Goal: Information Seeking & Learning: Learn about a topic

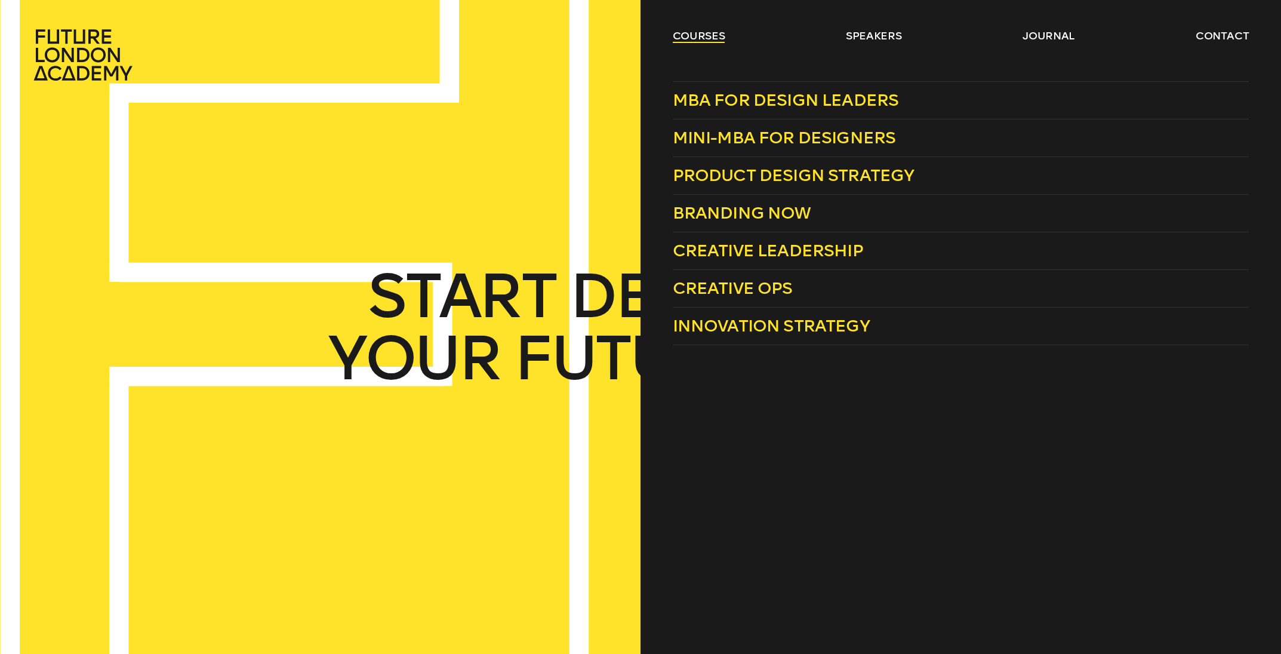
click at [713, 36] on link "courses" at bounding box center [699, 36] width 53 height 14
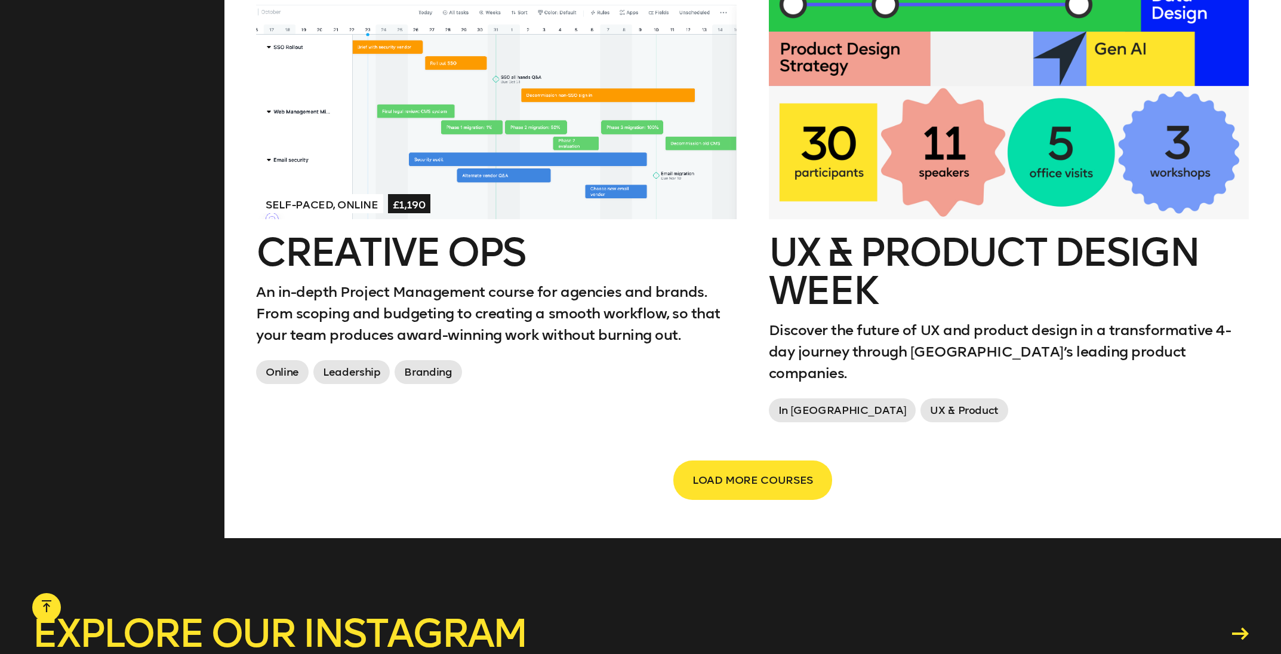
scroll to position [2033, 0]
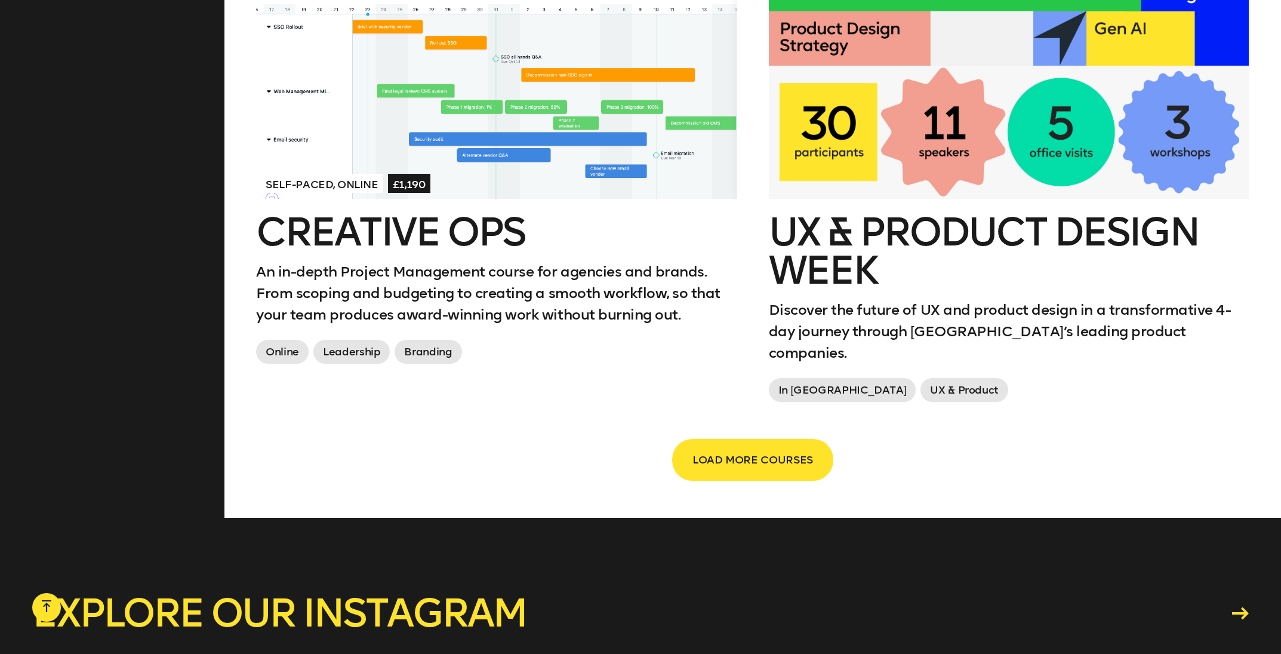
click at [717, 440] on button "LOAD MORE COURSES" at bounding box center [752, 459] width 159 height 39
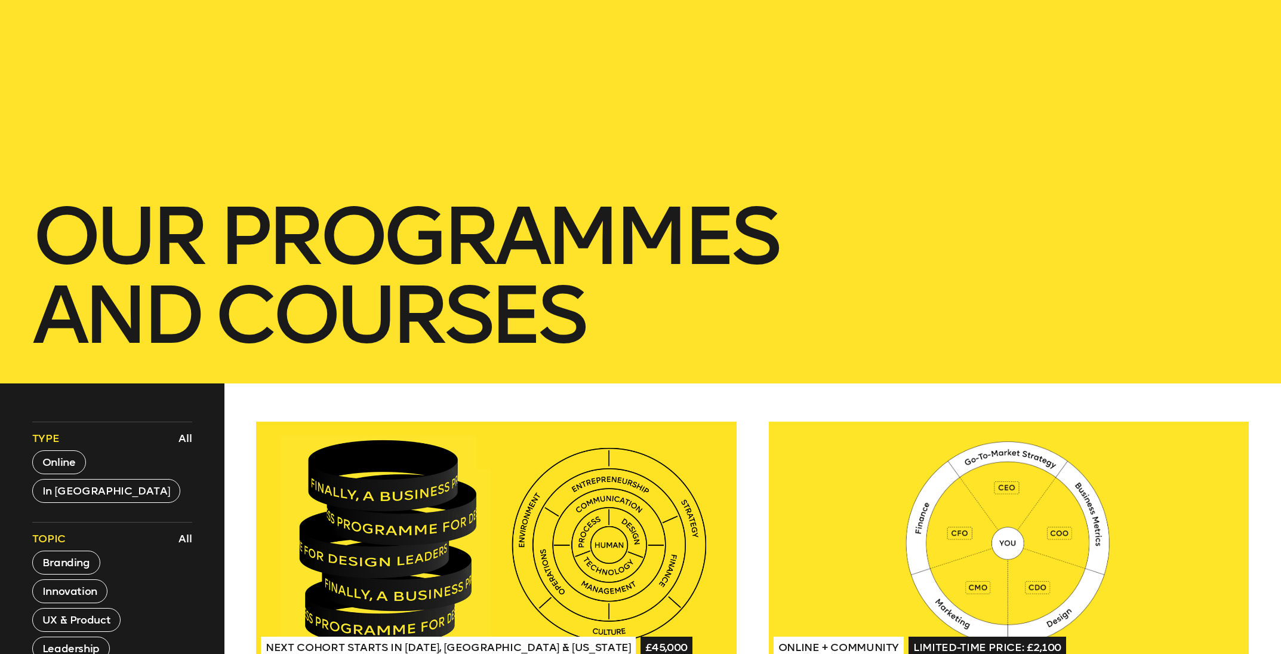
scroll to position [0, 0]
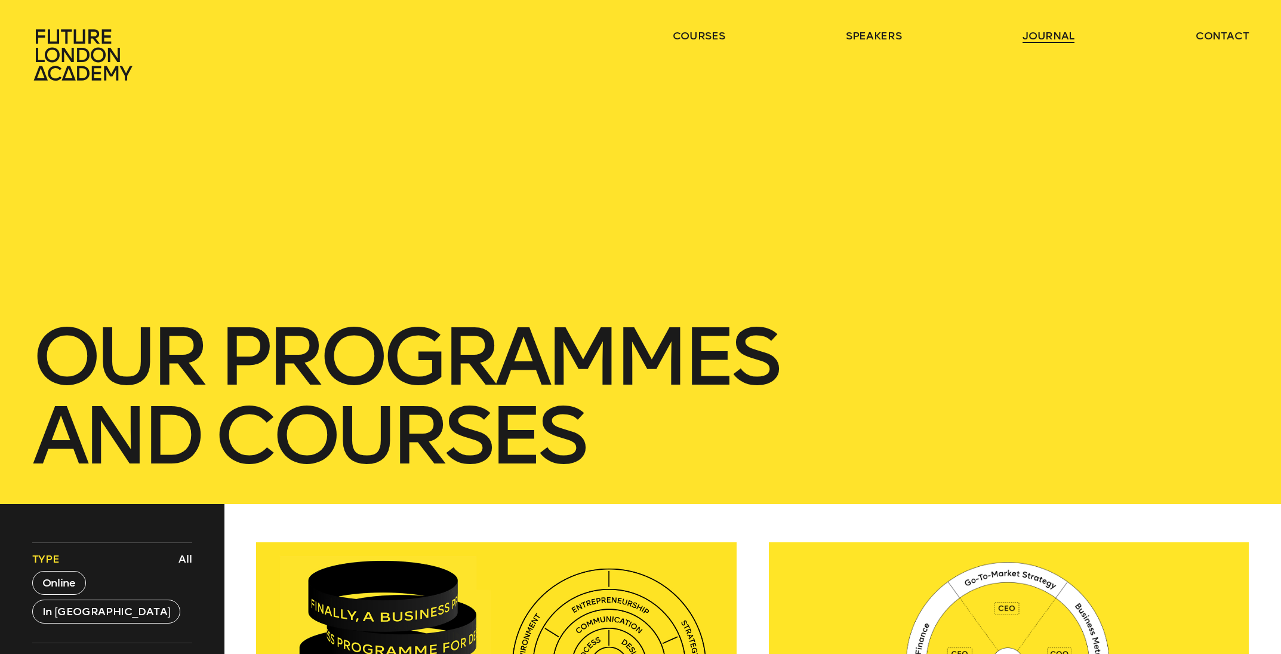
click at [1035, 29] on link "journal" at bounding box center [1049, 36] width 52 height 14
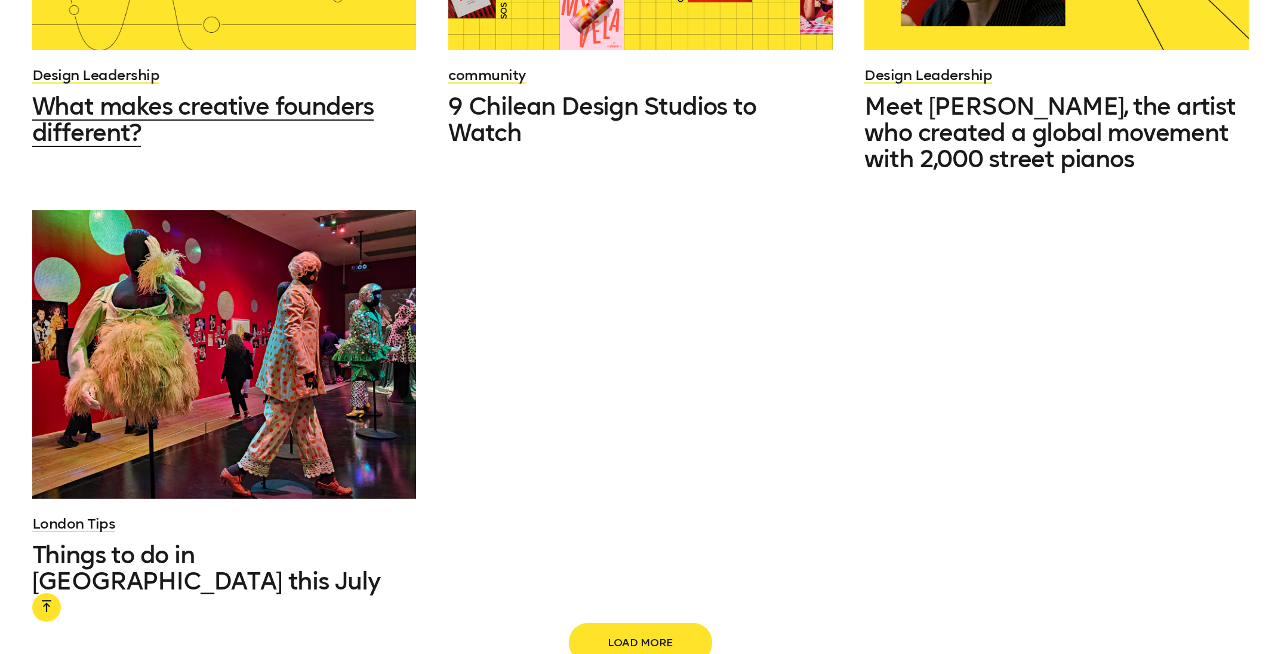
scroll to position [1784, 0]
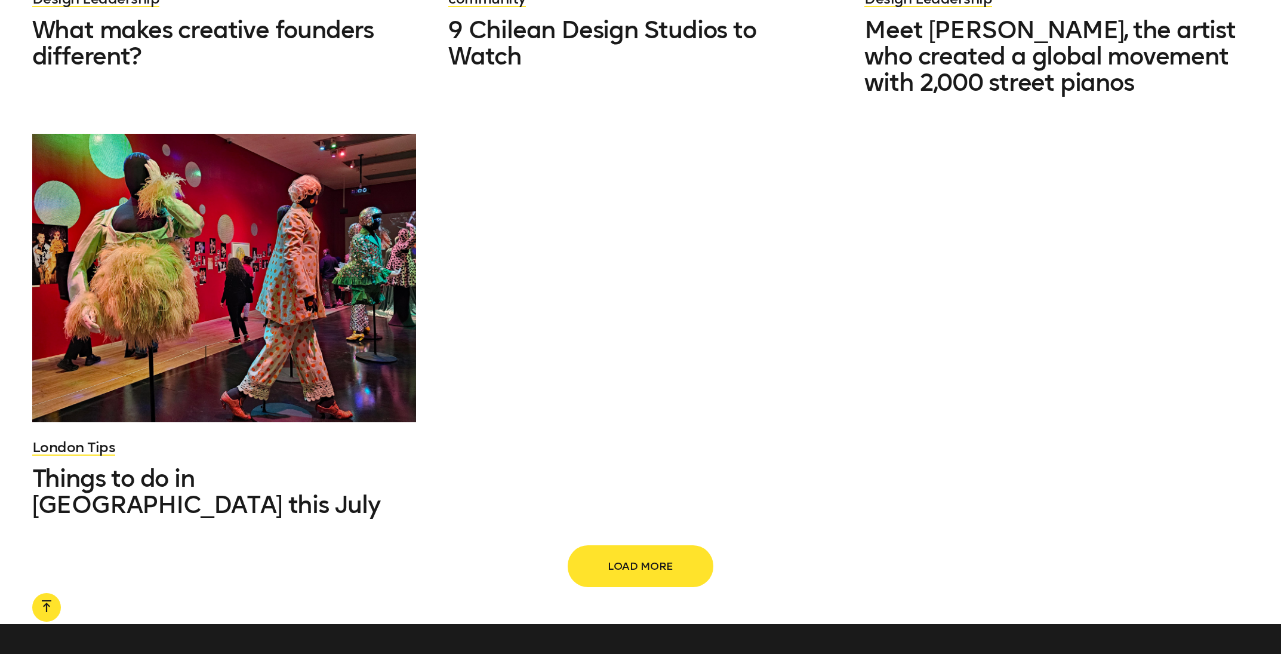
click at [633, 555] on span "Load more" at bounding box center [640, 566] width 105 height 23
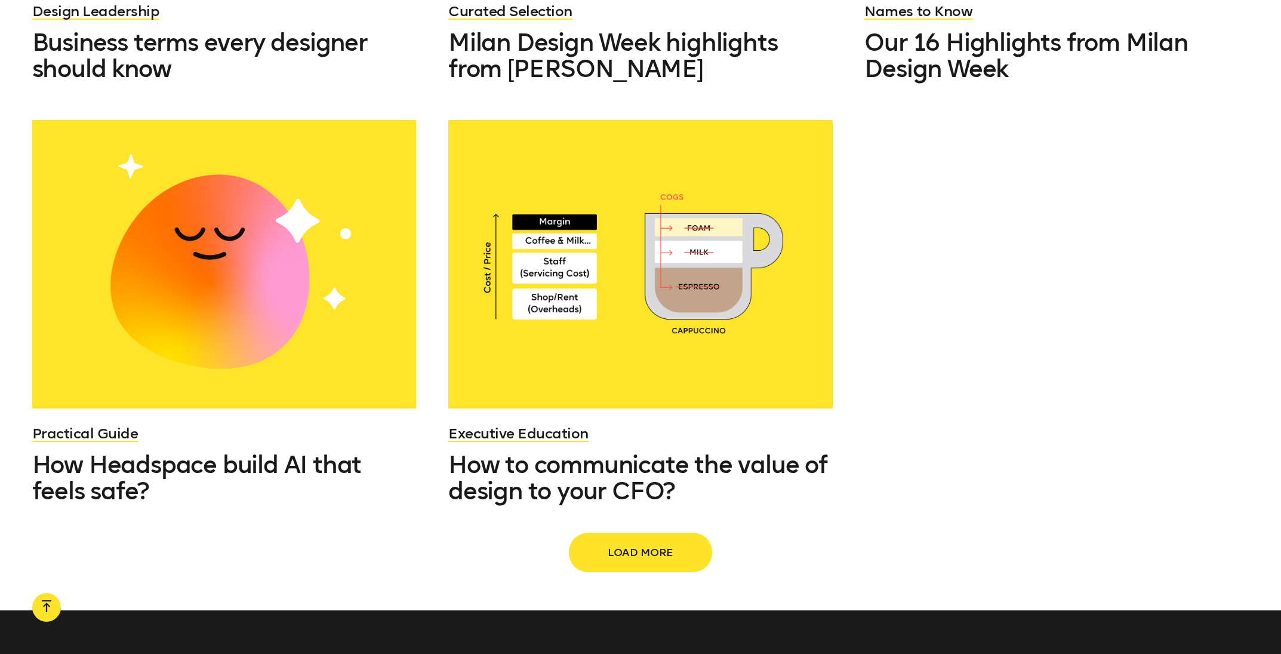
scroll to position [3080, 0]
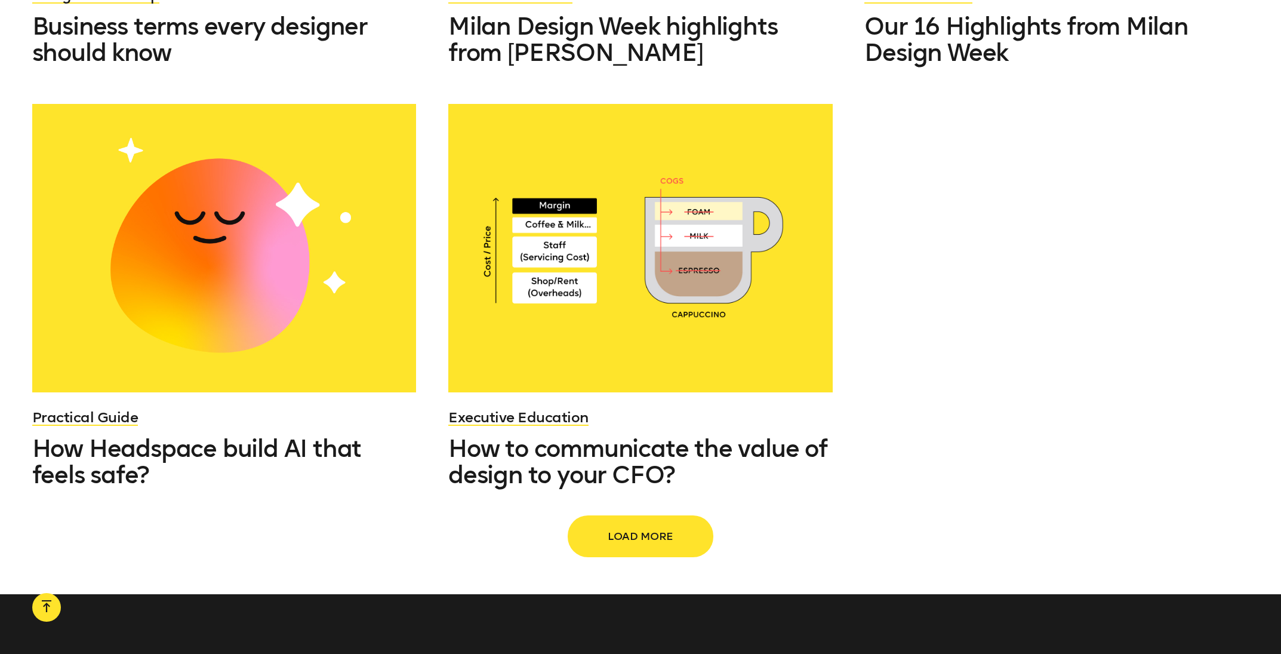
click at [612, 525] on span "Load more" at bounding box center [640, 536] width 105 height 23
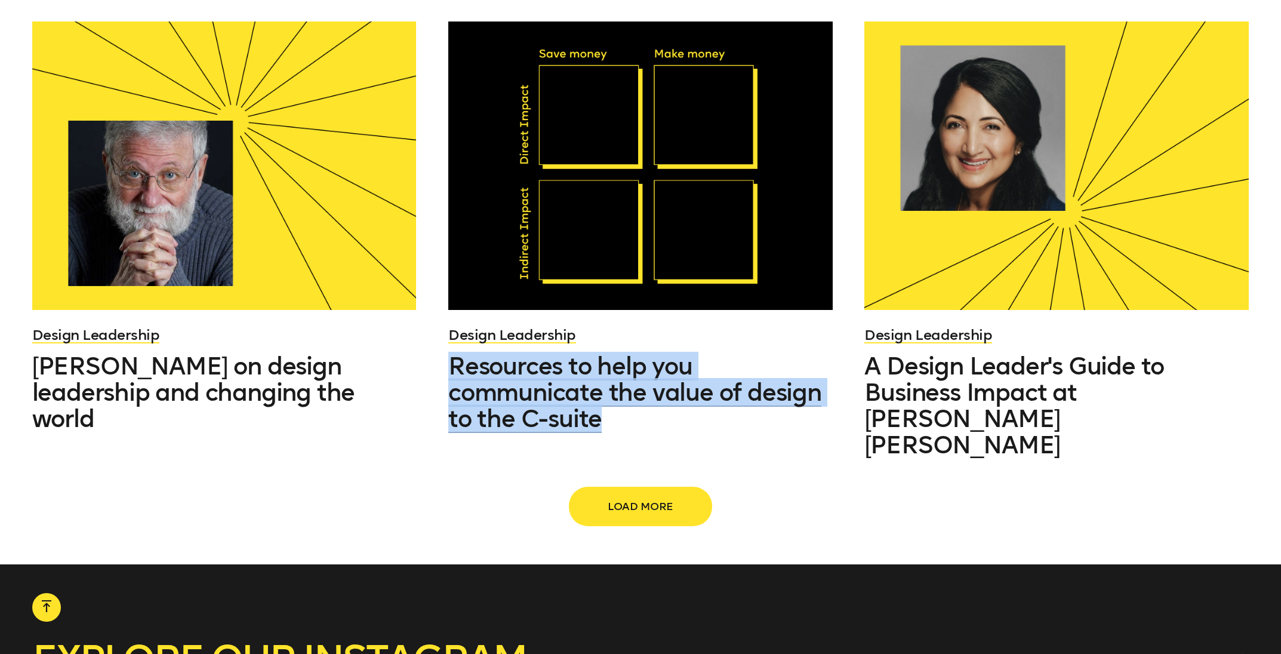
scroll to position [4555, 0]
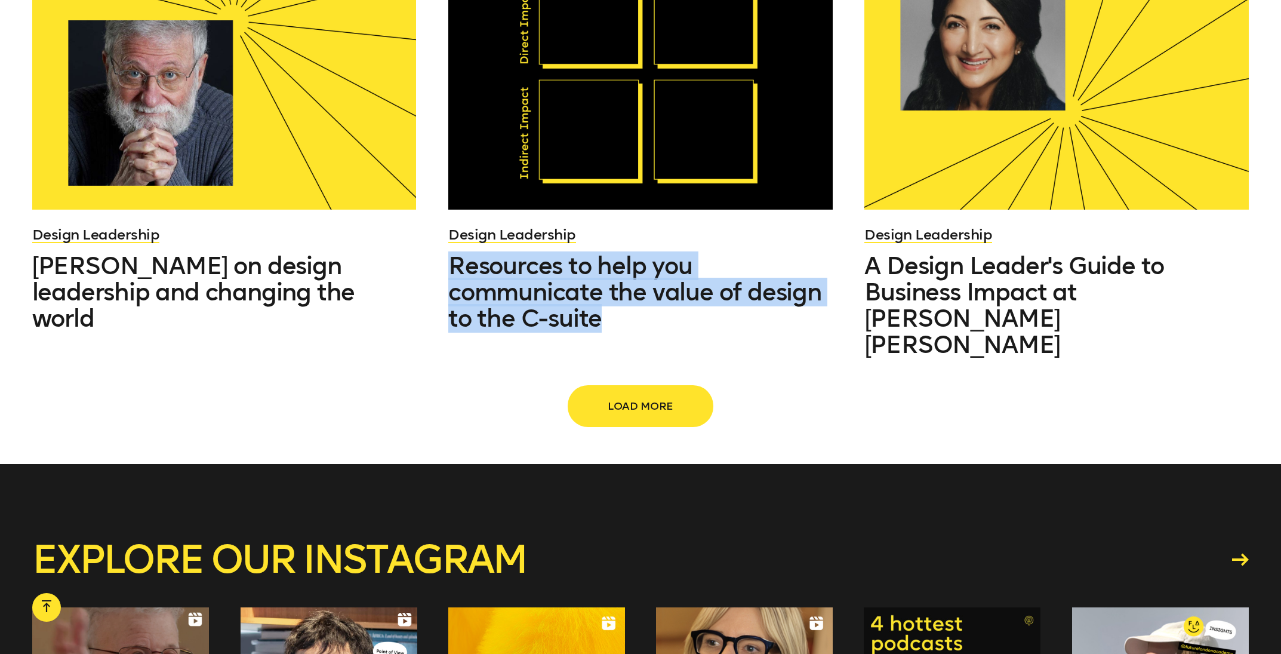
click at [682, 395] on span "Load more" at bounding box center [640, 406] width 105 height 23
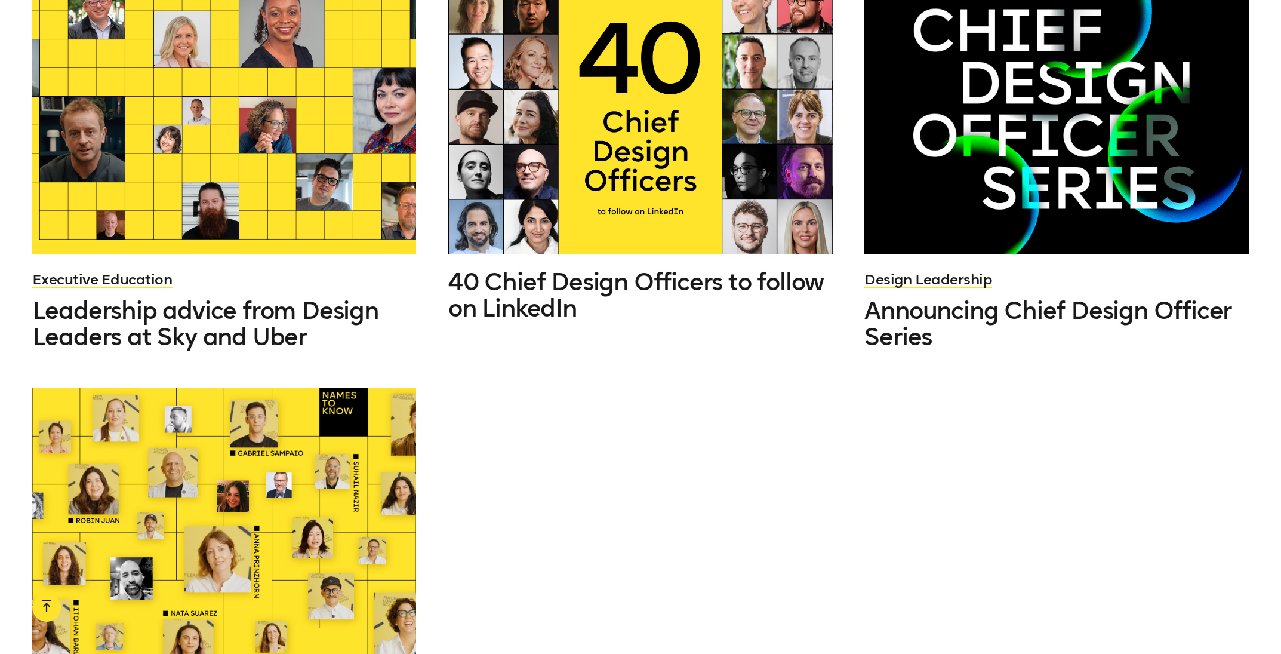
scroll to position [6025, 0]
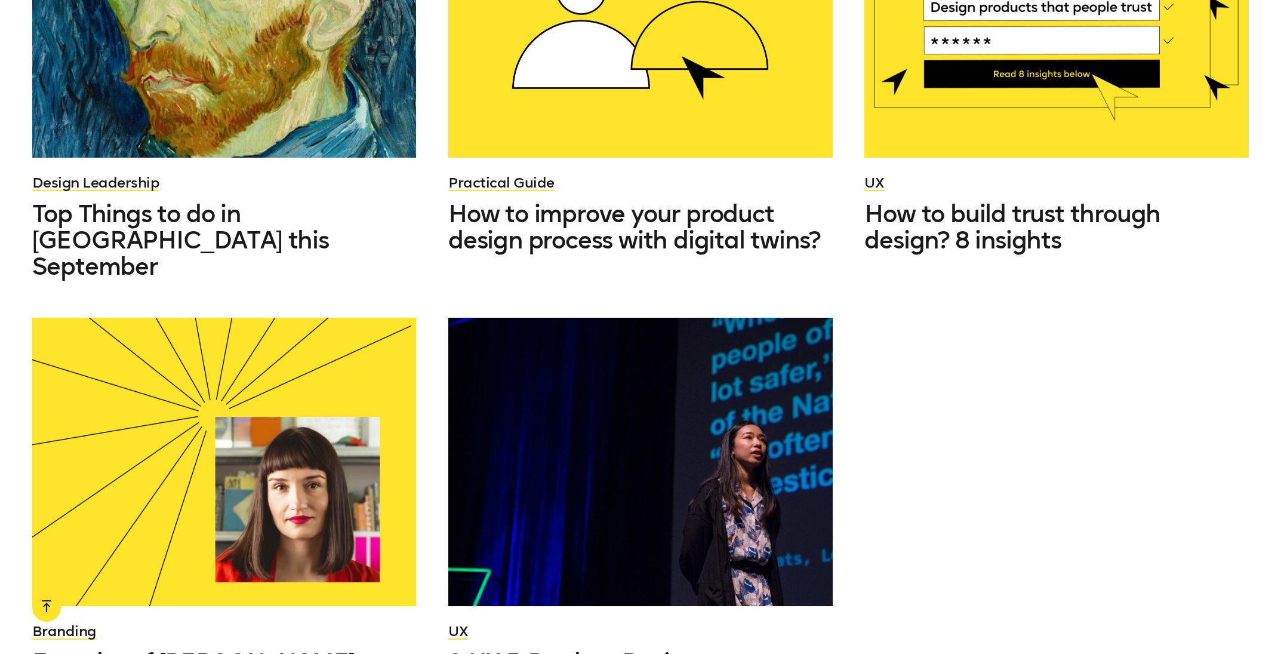
scroll to position [7438, 0]
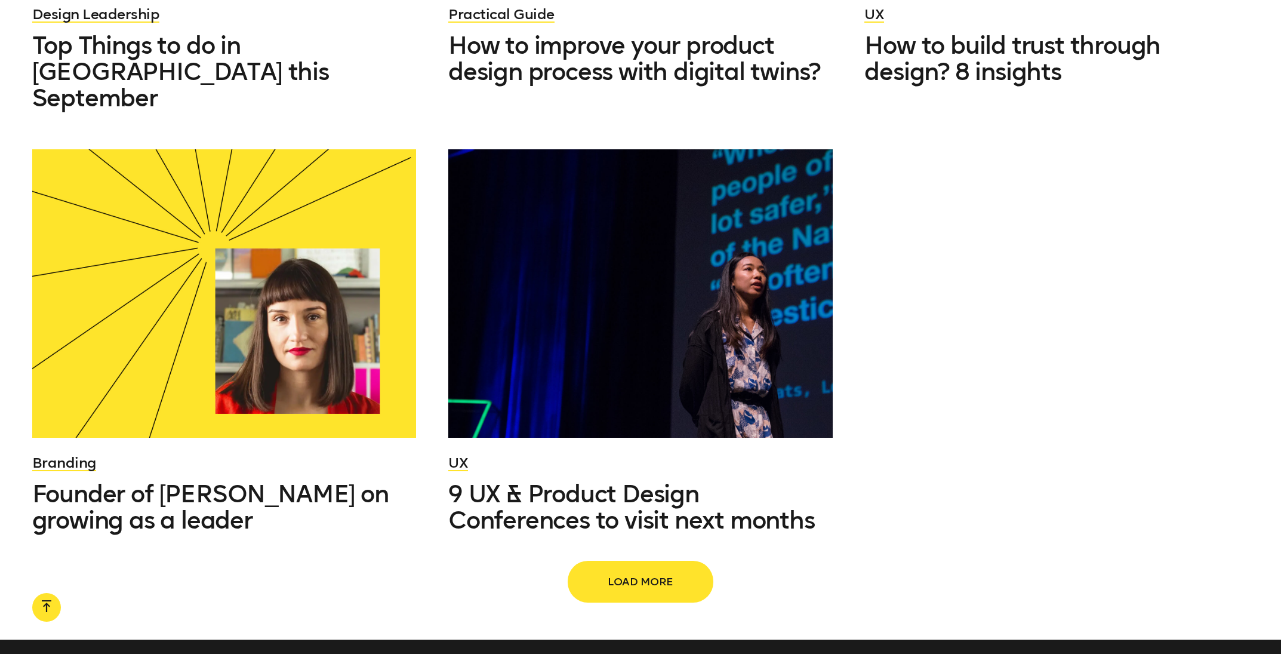
click at [660, 570] on span "Load more" at bounding box center [640, 581] width 105 height 23
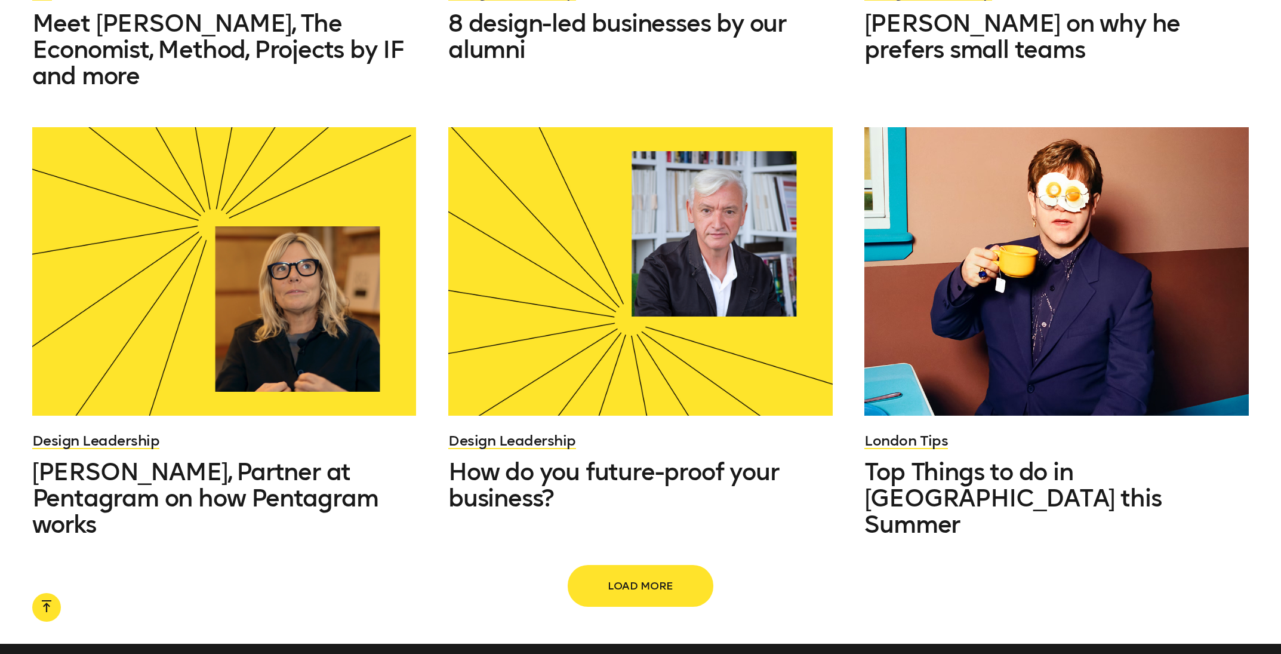
scroll to position [8963, 0]
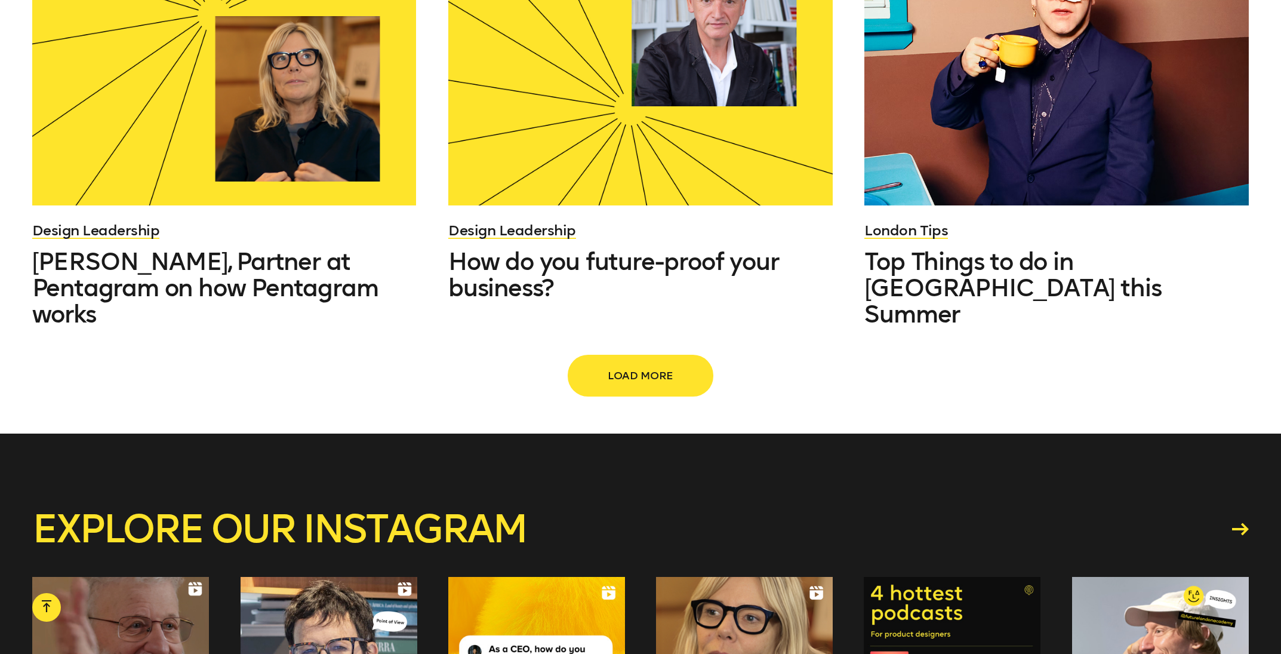
click at [634, 364] on span "Load more" at bounding box center [640, 375] width 105 height 23
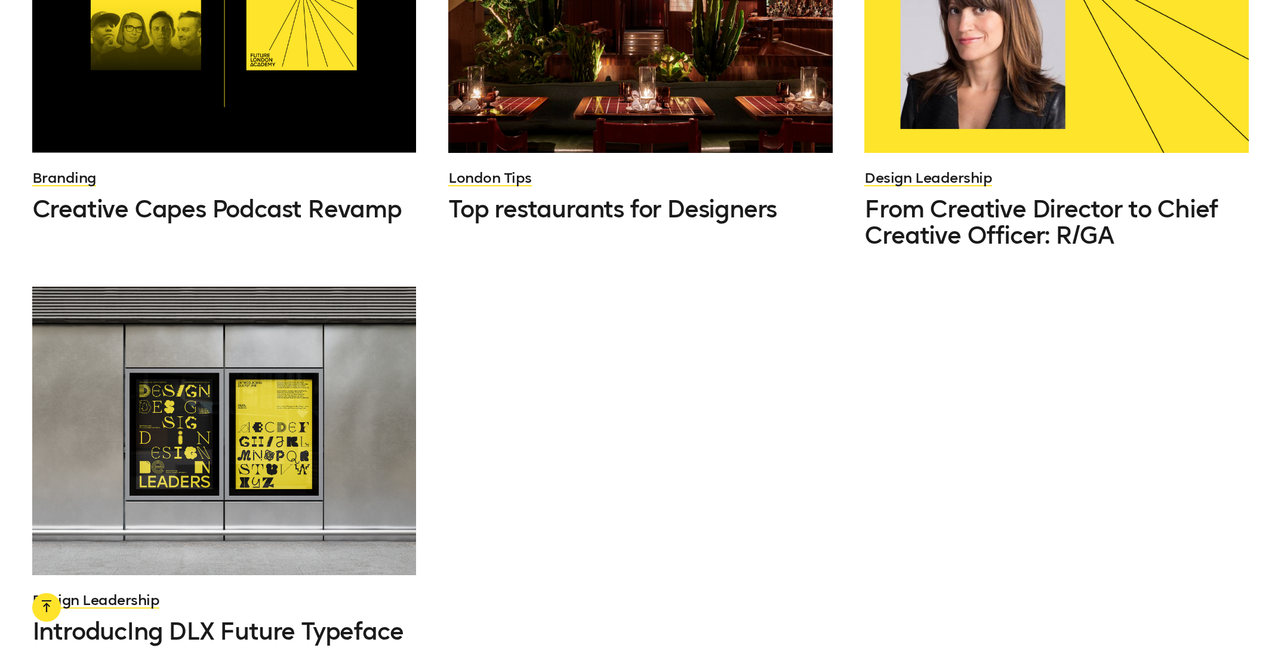
scroll to position [10296, 0]
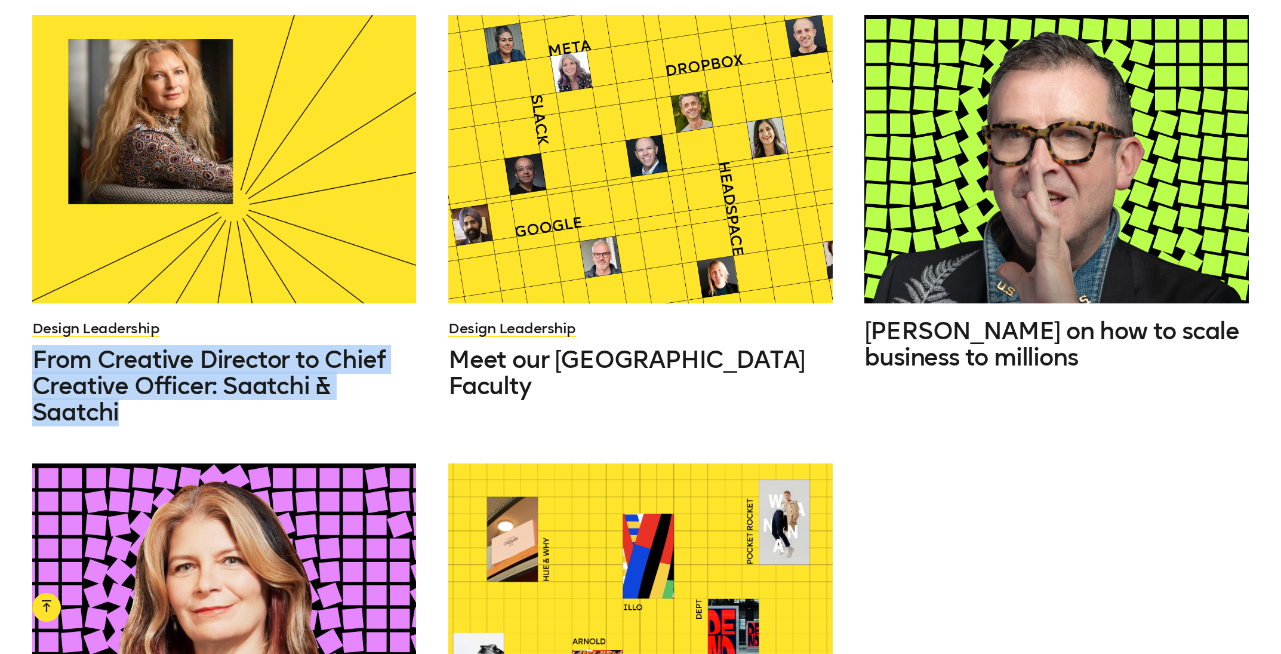
scroll to position [11579, 0]
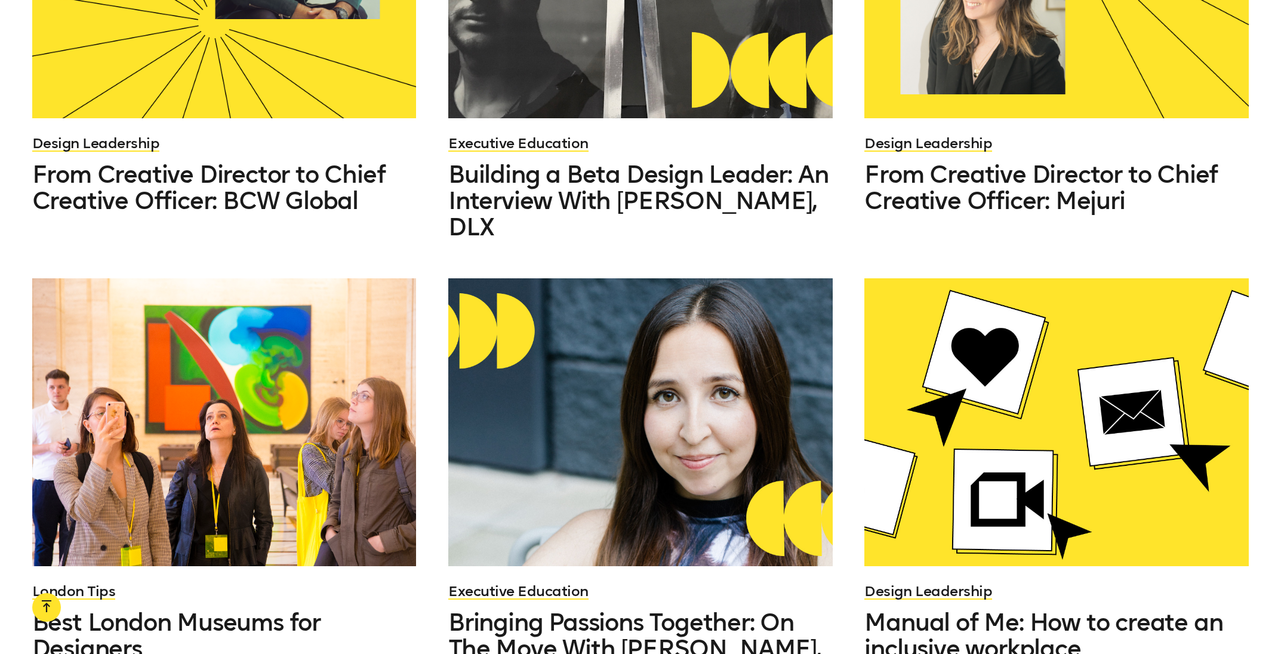
scroll to position [12936, 0]
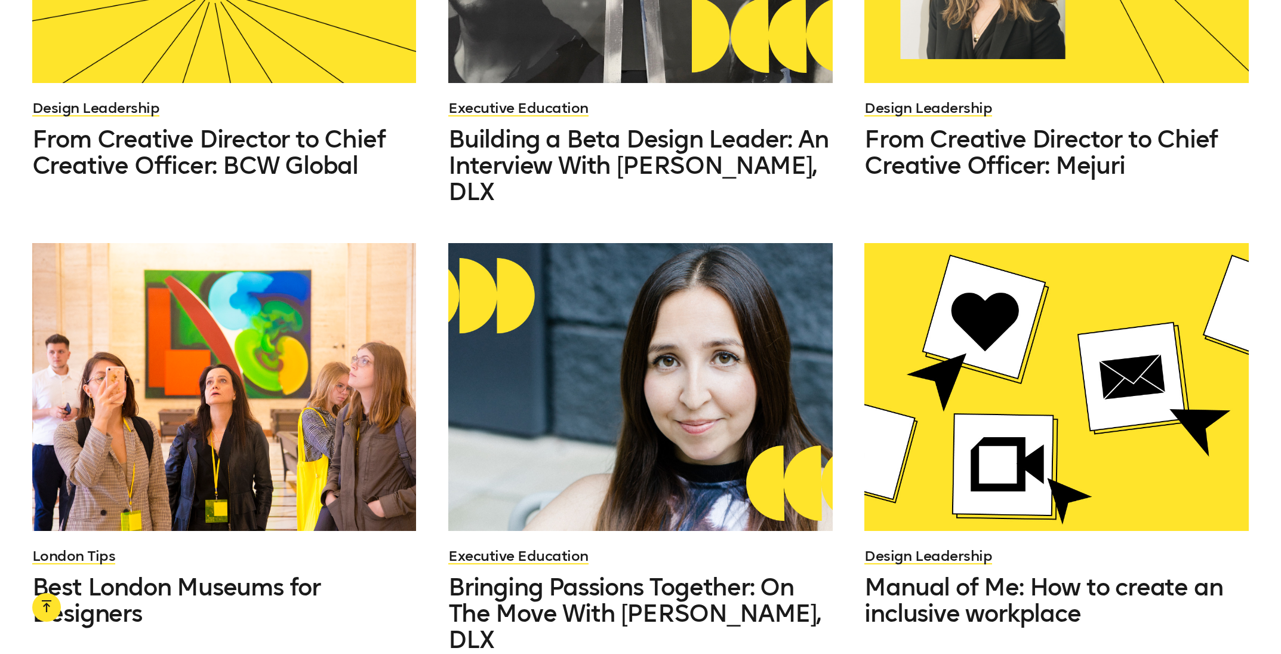
scroll to position [12363, 0]
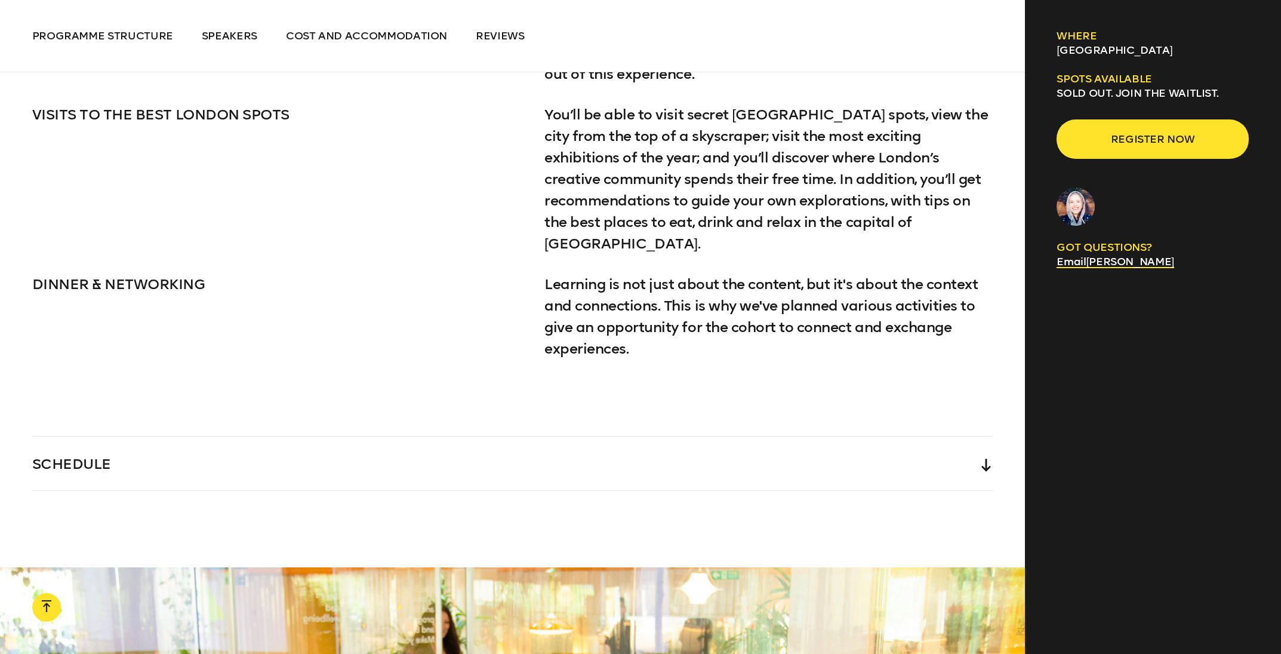
scroll to position [2492, 0]
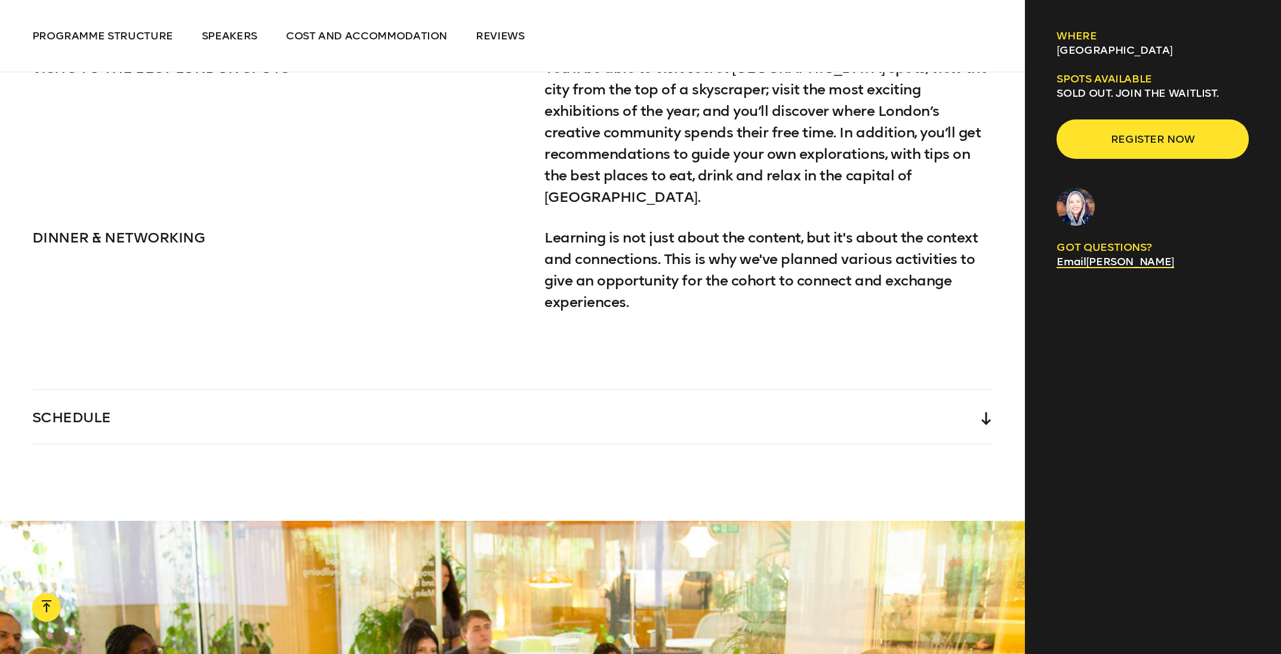
click at [980, 404] on div "SCHEDULE" at bounding box center [512, 417] width 961 height 54
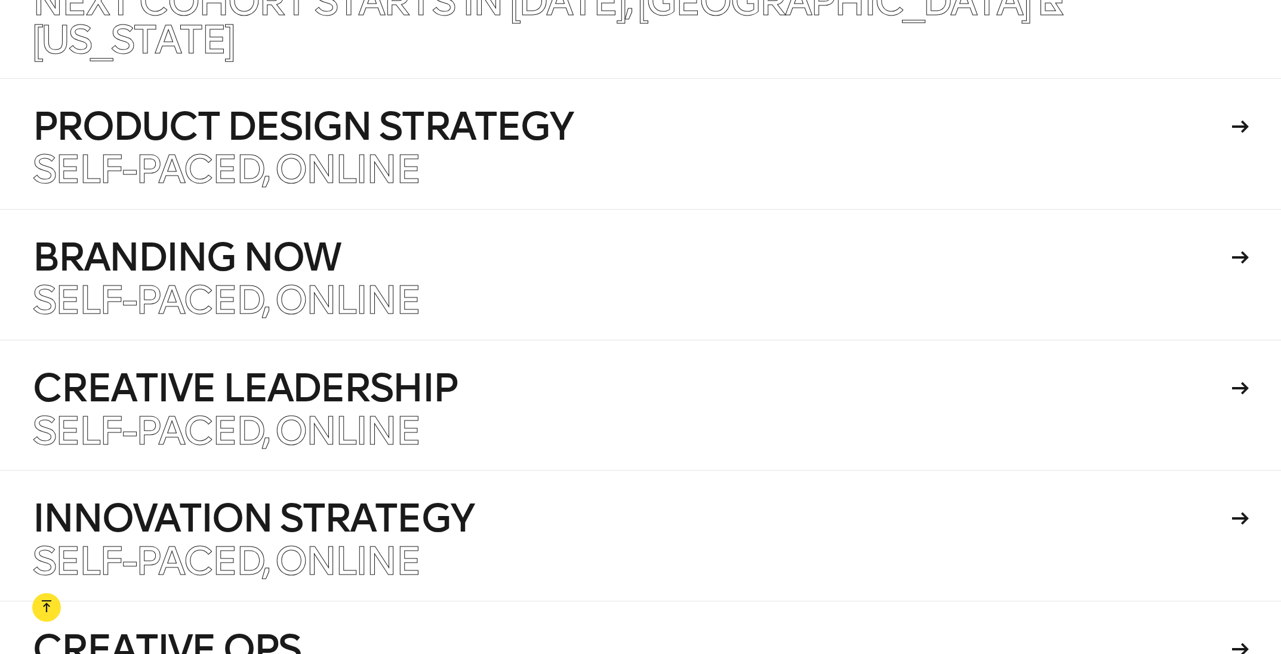
scroll to position [7170, 0]
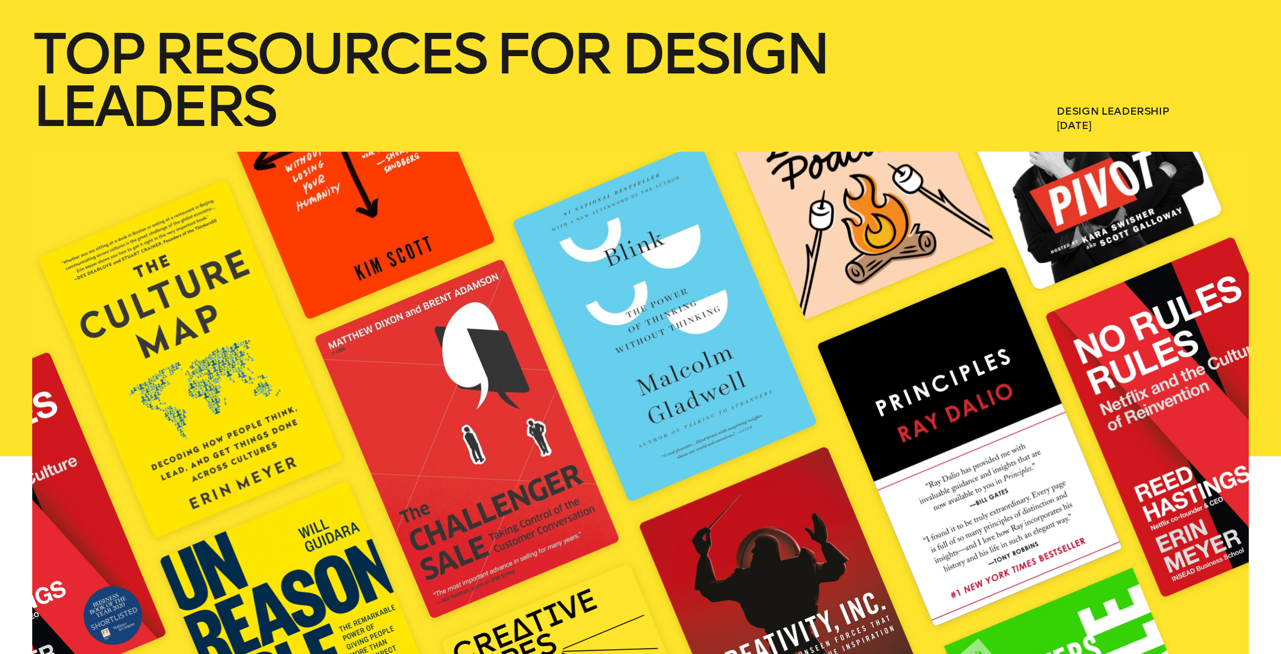
scroll to position [282, 0]
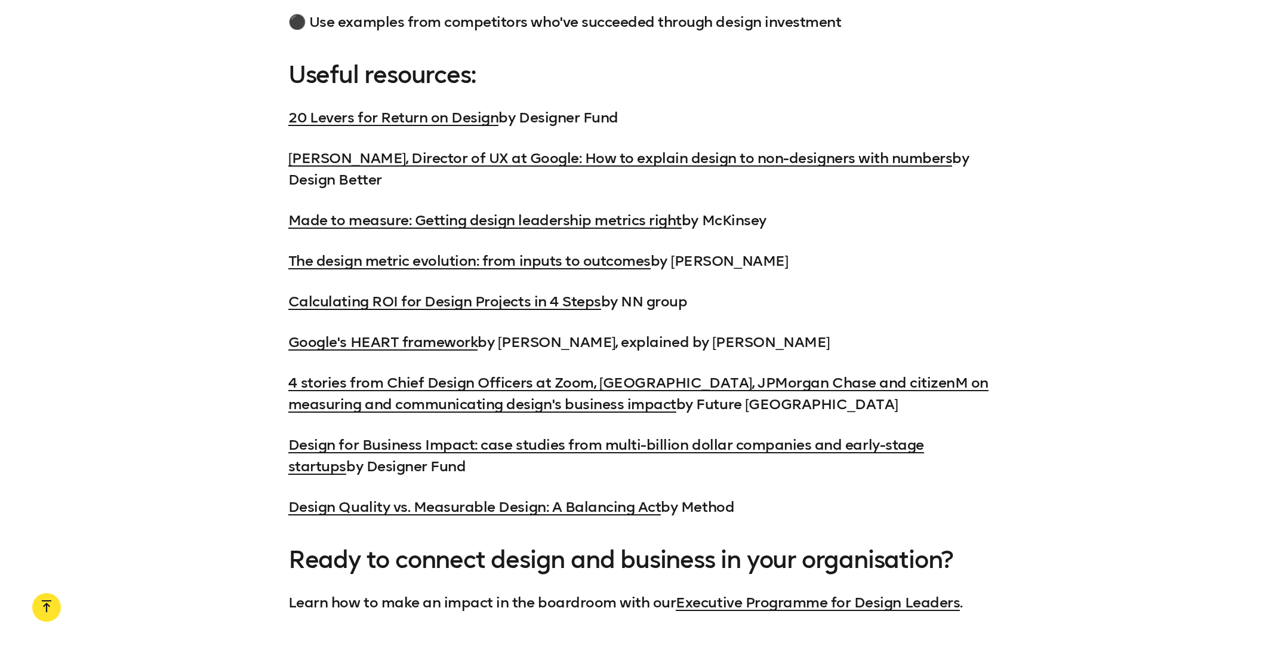
scroll to position [1798, 0]
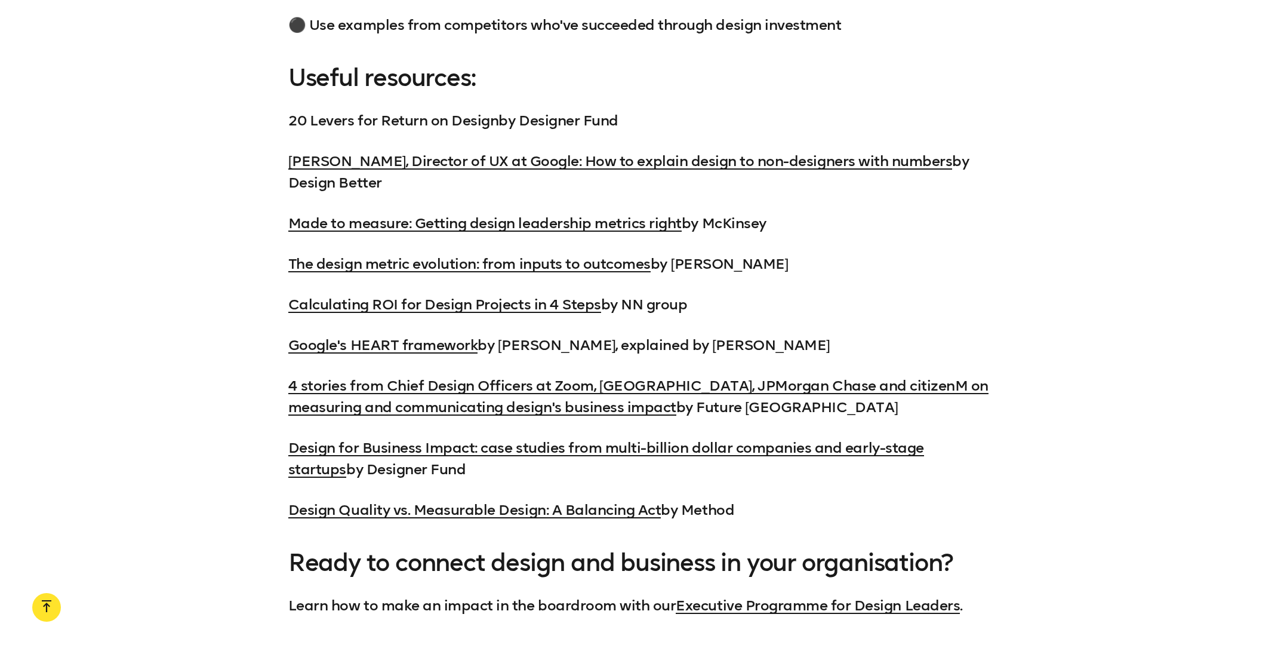
click at [381, 123] on link "20 Levers for Return on Design" at bounding box center [393, 120] width 211 height 17
click at [310, 224] on link "Made to measure: Getting design leadership metrics right" at bounding box center [484, 222] width 393 height 17
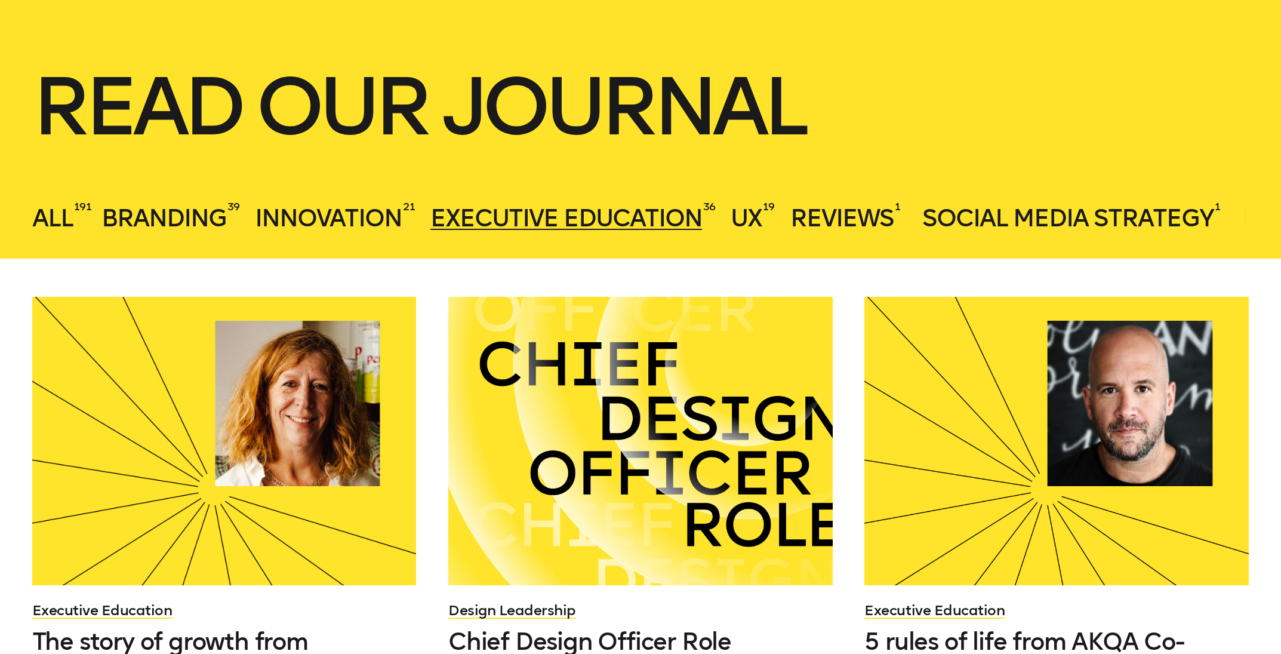
scroll to position [299, 0]
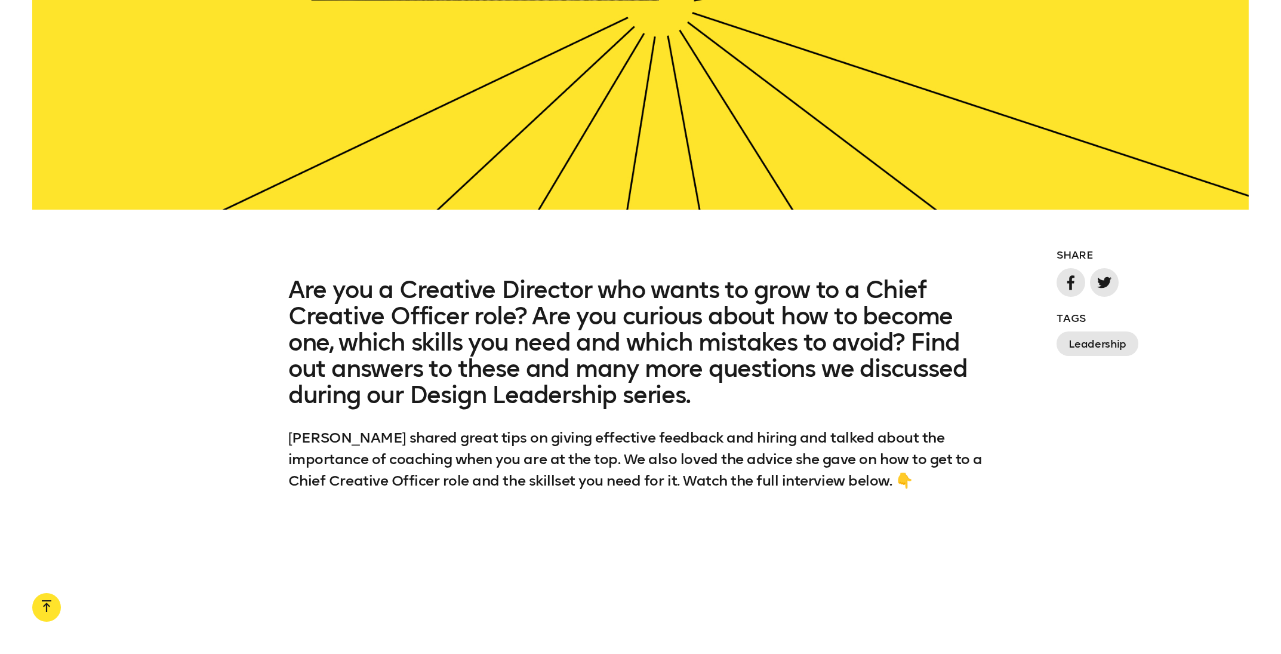
scroll to position [993, 0]
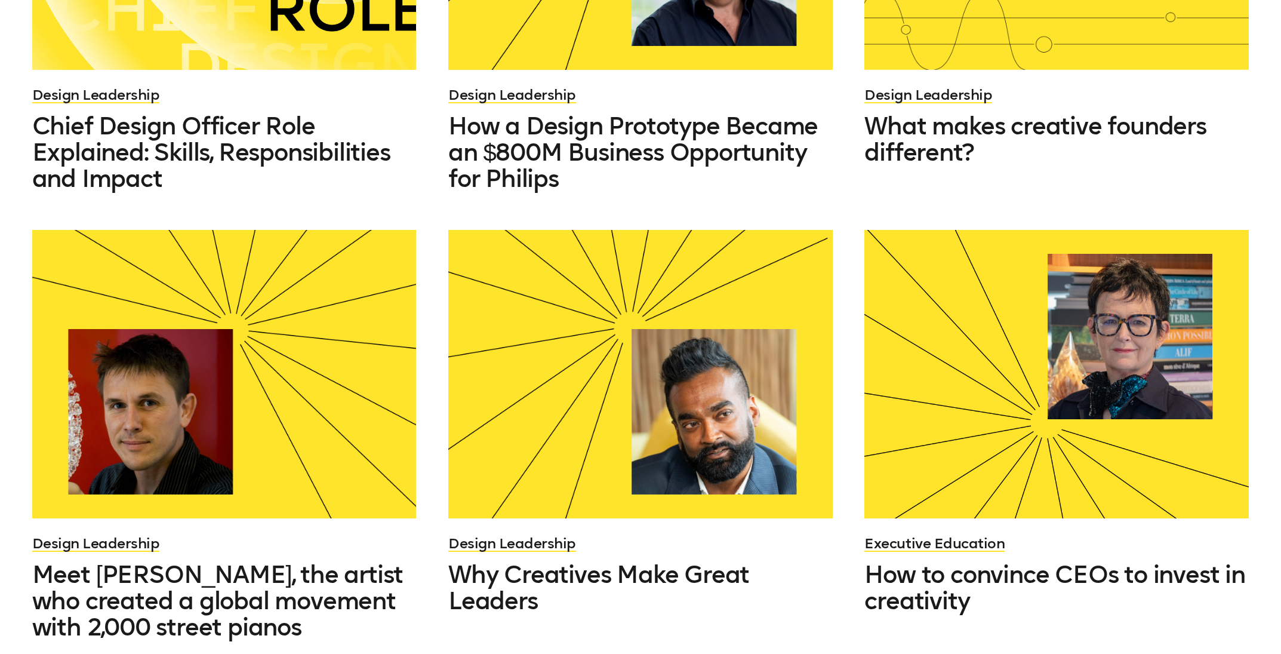
scroll to position [1025, 0]
